Goal: Transaction & Acquisition: Purchase product/service

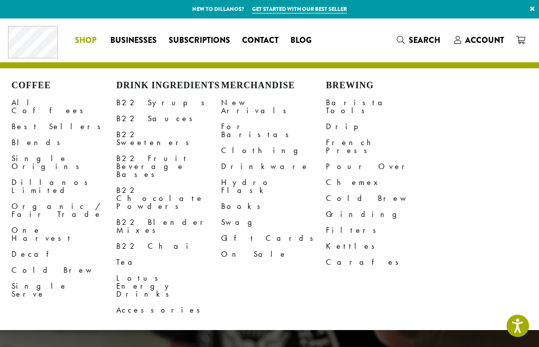
click at [123, 106] on link "B22 Syrups" at bounding box center [168, 103] width 105 height 16
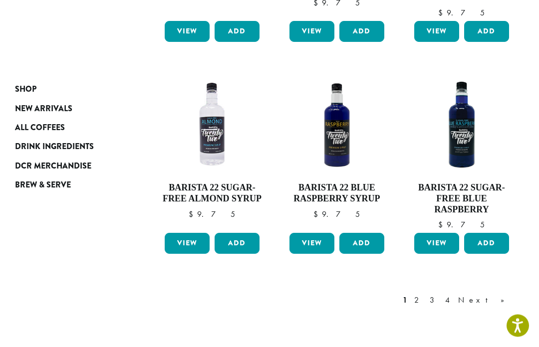
scroll to position [784, 0]
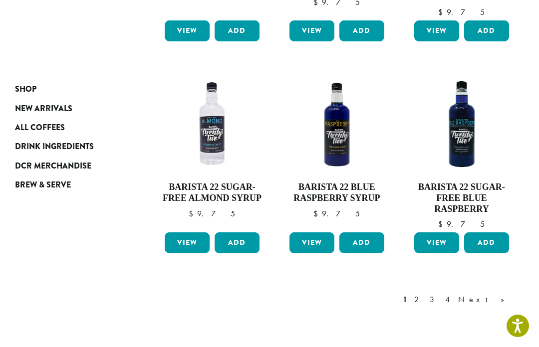
click at [424, 294] on link "2" at bounding box center [418, 300] width 12 height 12
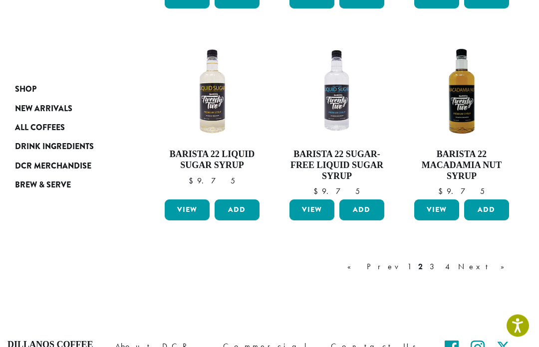
scroll to position [788, 0]
click at [440, 265] on link "3" at bounding box center [433, 267] width 12 height 12
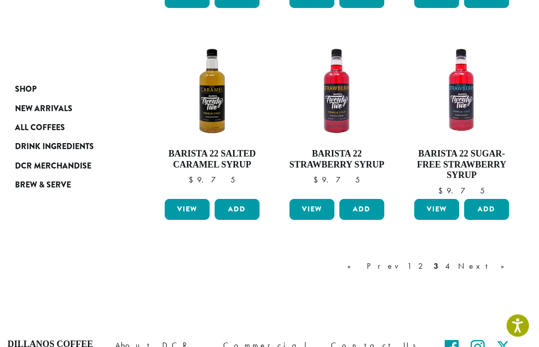
scroll to position [805, 0]
click at [453, 260] on link "4" at bounding box center [448, 266] width 10 height 12
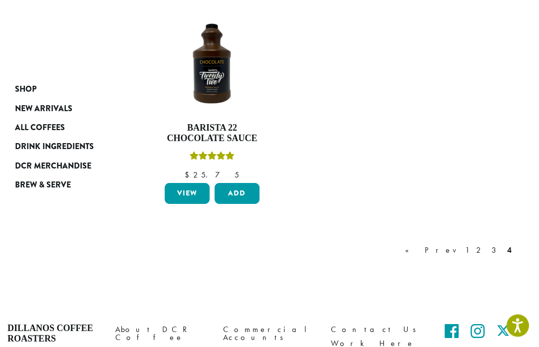
scroll to position [641, 0]
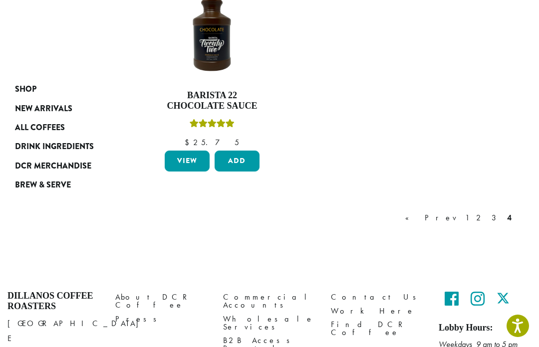
click at [496, 212] on link "3" at bounding box center [495, 218] width 12 height 12
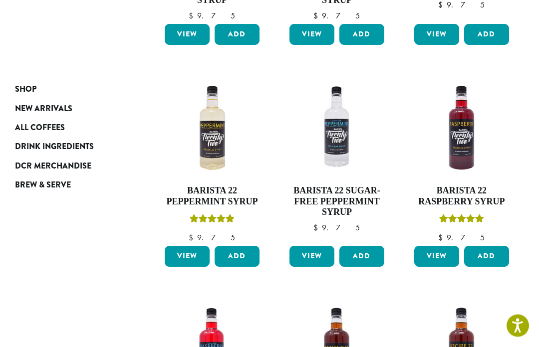
scroll to position [336, 0]
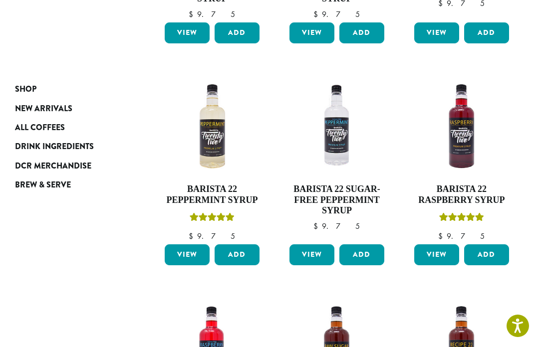
click at [494, 244] on button "Add" at bounding box center [486, 254] width 45 height 21
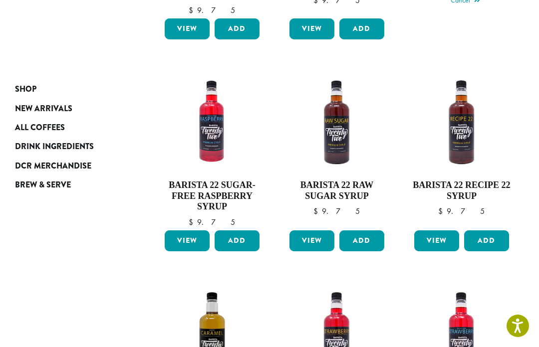
scroll to position [563, 0]
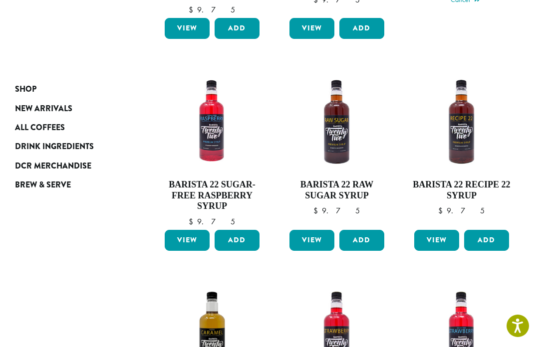
click at [493, 230] on button "Add" at bounding box center [486, 240] width 45 height 21
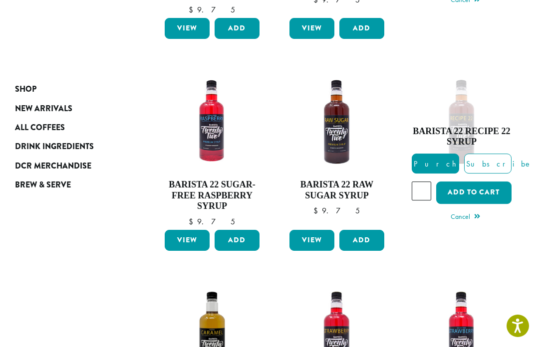
click at [359, 230] on button "Add" at bounding box center [361, 240] width 45 height 21
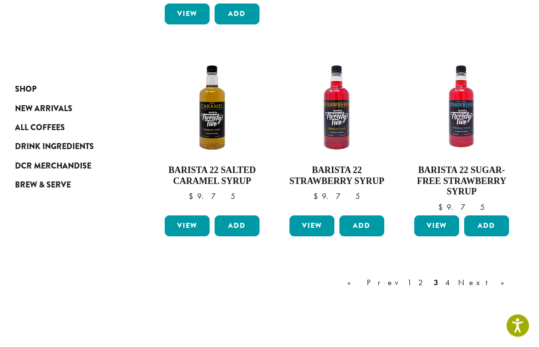
scroll to position [789, 0]
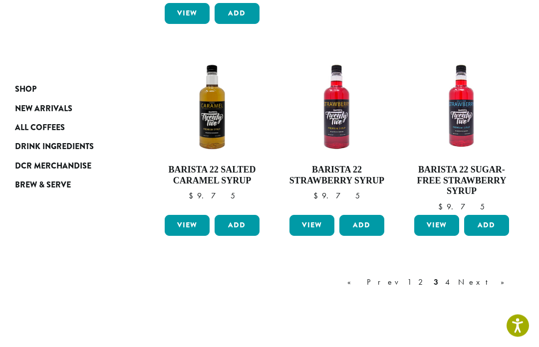
click at [413, 277] on link "1" at bounding box center [409, 283] width 8 height 12
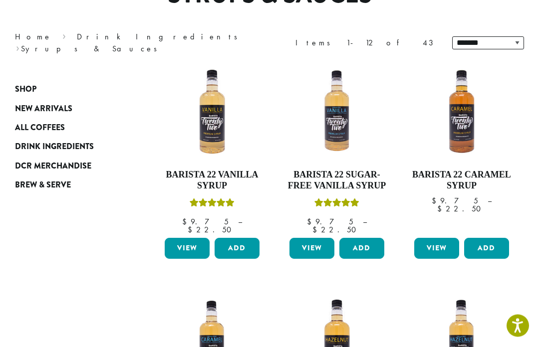
scroll to position [112, 0]
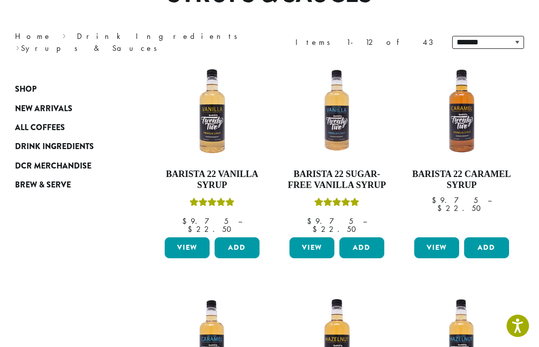
click at [182, 237] on link "View" at bounding box center [187, 247] width 45 height 21
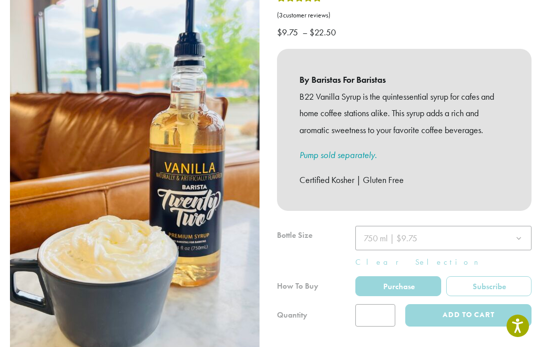
scroll to position [240, 0]
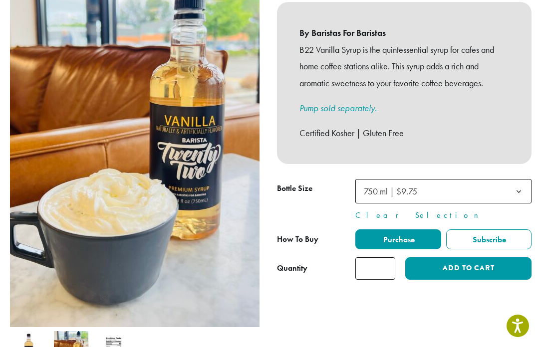
click at [478, 257] on button "Add to cart" at bounding box center [468, 268] width 126 height 22
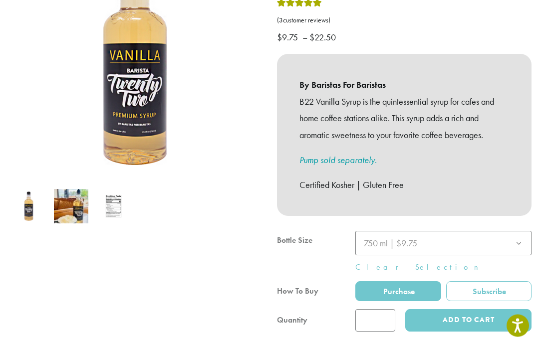
scroll to position [181, 0]
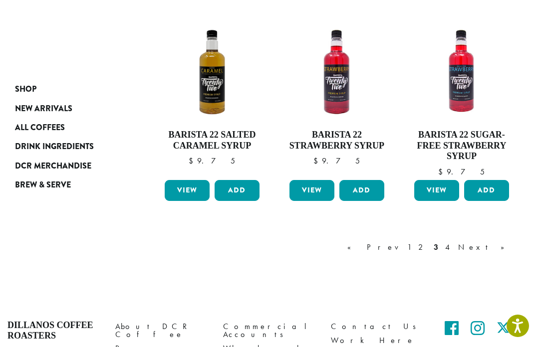
click at [428, 241] on link "2" at bounding box center [422, 247] width 12 height 12
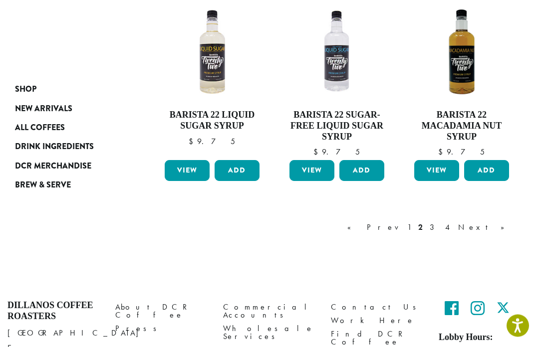
scroll to position [827, 0]
click at [440, 226] on link "3" at bounding box center [433, 227] width 12 height 12
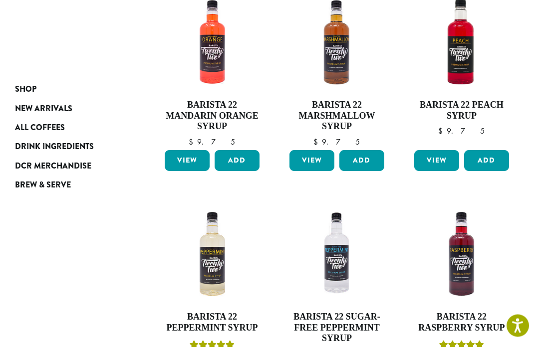
scroll to position [202, 0]
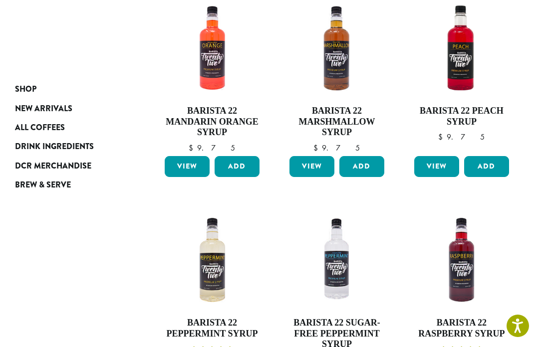
click at [368, 156] on button "Add" at bounding box center [361, 166] width 45 height 21
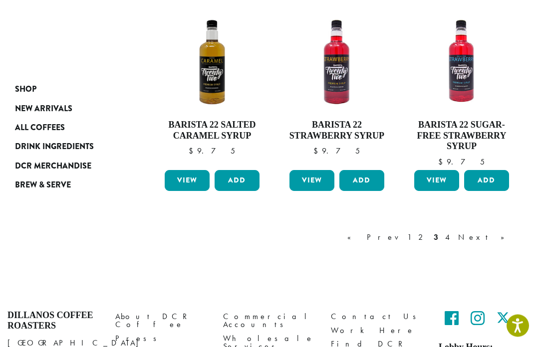
click at [453, 232] on link "4" at bounding box center [448, 238] width 10 height 12
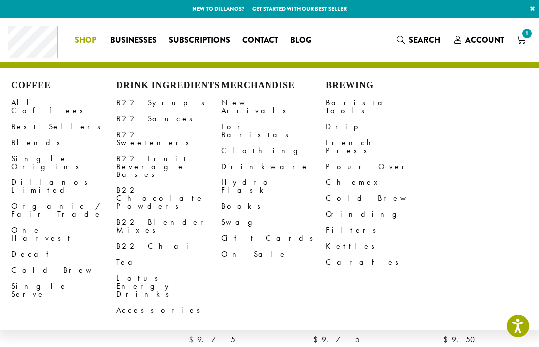
click at [125, 254] on link "Tea" at bounding box center [168, 262] width 105 height 16
click at [133, 214] on link "B22 Blender Mixes" at bounding box center [168, 226] width 105 height 24
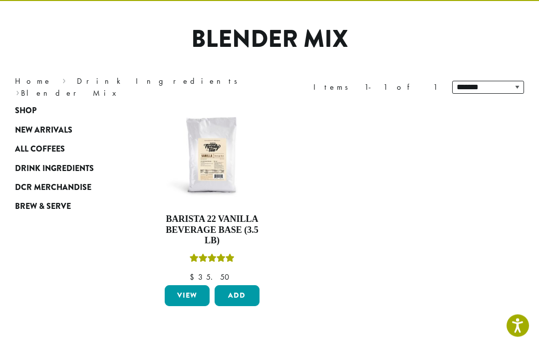
scroll to position [67, 0]
click at [230, 297] on button "Add" at bounding box center [236, 295] width 45 height 21
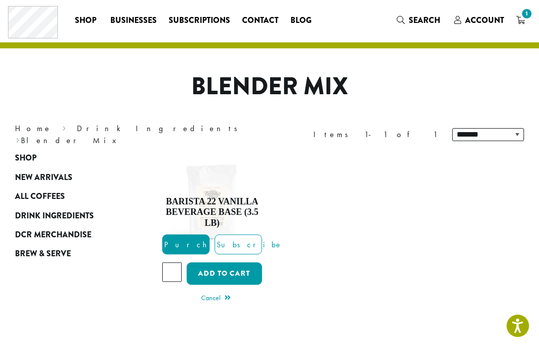
scroll to position [0, 0]
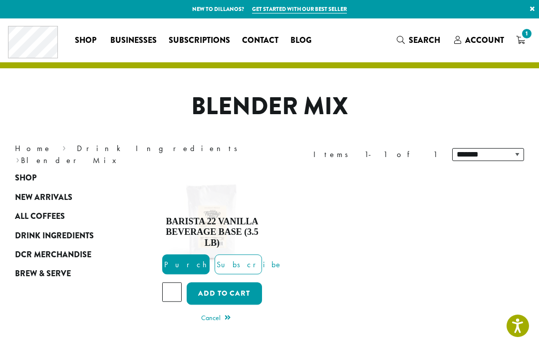
click at [520, 47] on span "1" at bounding box center [520, 40] width 9 height 12
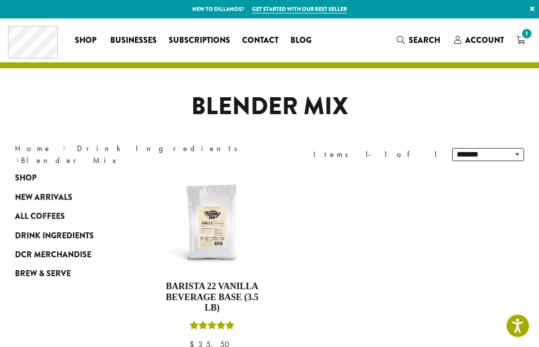
click at [529, 39] on span "1" at bounding box center [526, 33] width 13 height 13
click at [522, 39] on icon "1" at bounding box center [520, 40] width 9 height 8
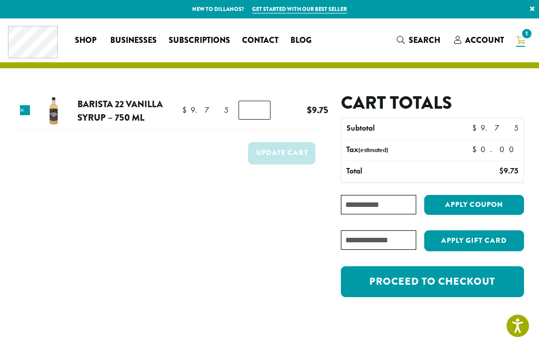
click at [82, 46] on span "Shop" at bounding box center [85, 40] width 21 height 12
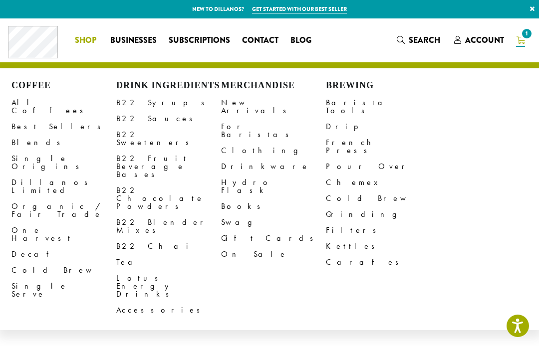
click at [131, 106] on link "B22 Syrups" at bounding box center [168, 103] width 105 height 16
